Goal: Information Seeking & Learning: Find specific fact

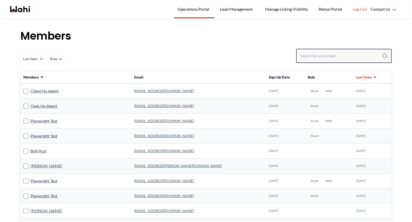
click at [338, 54] on input "Search input" at bounding box center [341, 55] width 82 height 9
type input "b"
type input "behnam"
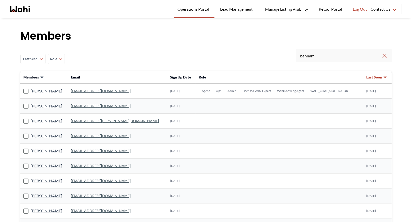
click at [83, 92] on link "[EMAIL_ADDRESS][DOMAIN_NAME]" at bounding box center [101, 91] width 60 height 4
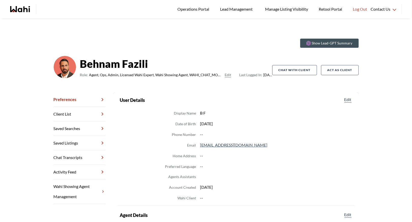
click at [72, 158] on link "Chat Transcripts" at bounding box center [80, 157] width 52 height 14
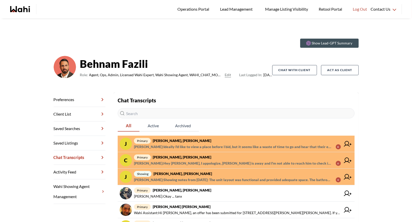
click at [198, 159] on span "primary [PERSON_NAME], [PERSON_NAME]" at bounding box center [237, 157] width 207 height 6
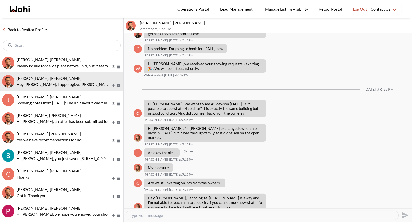
scroll to position [347, 0]
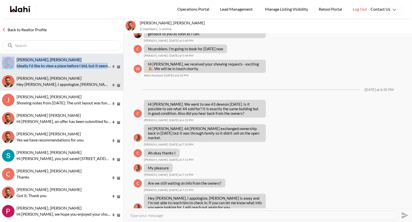
click at [61, 65] on p "Ideally I'd like to view a place before I bid, but it seems like a waste of tim…" at bounding box center [64, 66] width 94 height 6
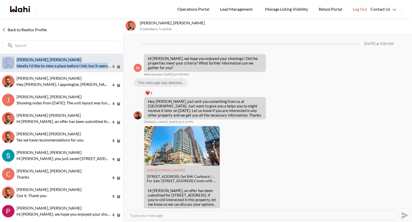
scroll to position [424, 0]
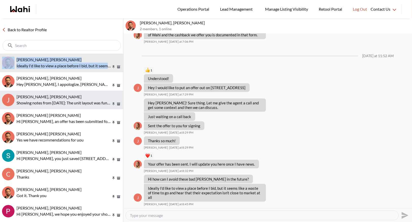
click at [40, 99] on div "Josh Hortaleza, Khalid, Behnam" at bounding box center [69, 96] width 105 height 5
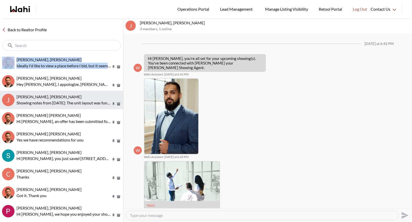
scroll to position [212, 0]
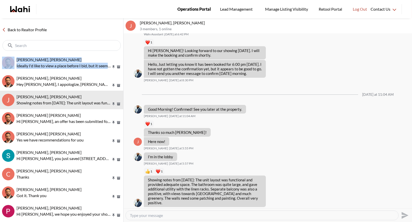
click at [199, 7] on span "Operations Portal" at bounding box center [194, 9] width 34 height 7
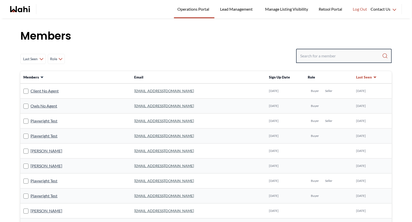
click at [314, 55] on input "Search input" at bounding box center [341, 55] width 82 height 9
type input "faraz"
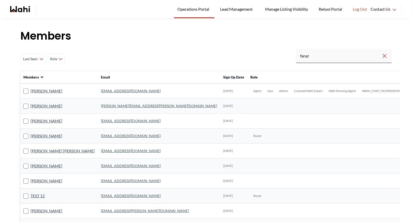
click at [101, 93] on link "faraz.azam@wahi.com" at bounding box center [131, 91] width 60 height 4
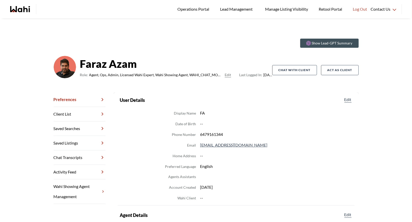
click at [74, 156] on link "Chat Transcripts" at bounding box center [80, 157] width 52 height 14
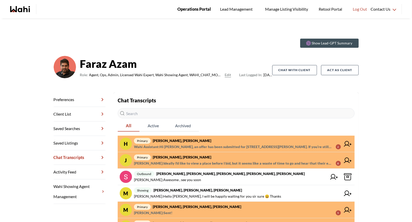
click at [196, 9] on span "Operations Portal" at bounding box center [194, 9] width 34 height 7
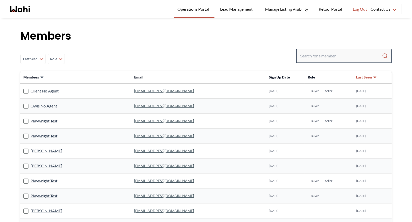
click at [322, 59] on input "Search input" at bounding box center [341, 55] width 82 height 9
type input "ryckman"
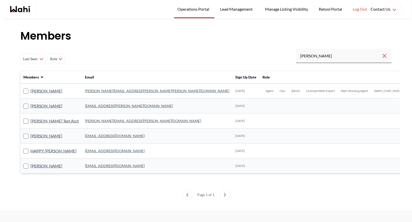
click at [97, 92] on link "michelle.williams@wahi.com" at bounding box center [157, 91] width 144 height 4
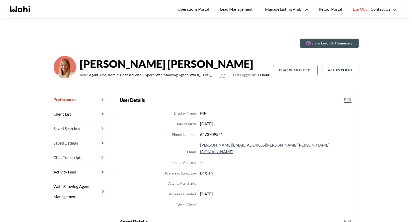
click at [80, 157] on link "Chat Transcripts" at bounding box center [80, 157] width 52 height 14
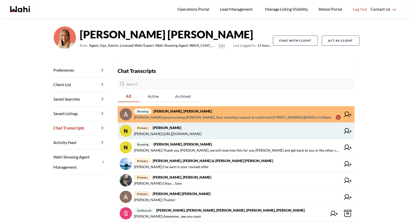
scroll to position [33, 0]
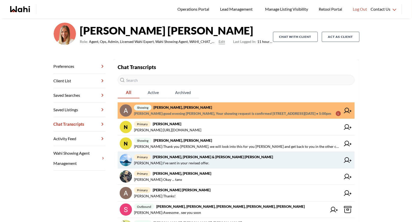
click at [169, 156] on strong "Jason Brown, Jason & Lauryn Vaz-Brown, Michelle" at bounding box center [213, 157] width 120 height 4
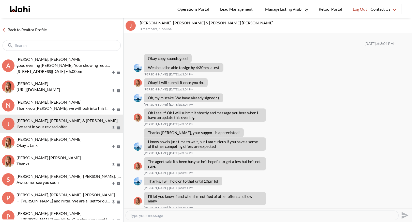
scroll to position [288, 0]
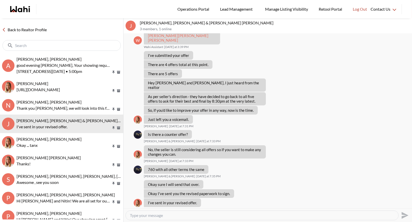
click at [34, 31] on link "Back to Realtor Profile" at bounding box center [24, 29] width 49 height 7
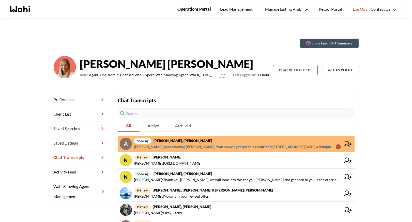
click at [185, 7] on span "Operations Portal" at bounding box center [194, 9] width 34 height 7
